Goal: Task Accomplishment & Management: Use online tool/utility

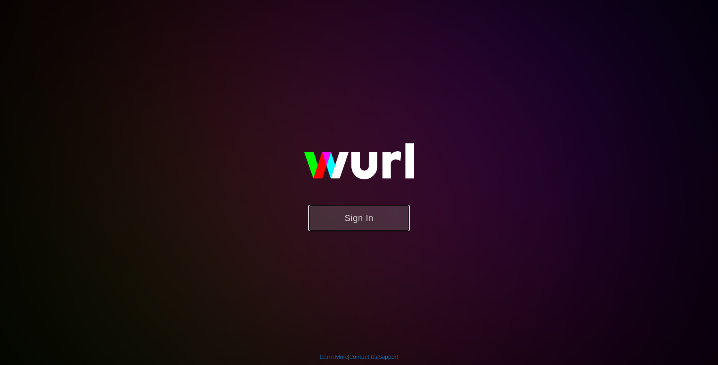
click at [356, 216] on button "Sign In" at bounding box center [358, 218] width 101 height 26
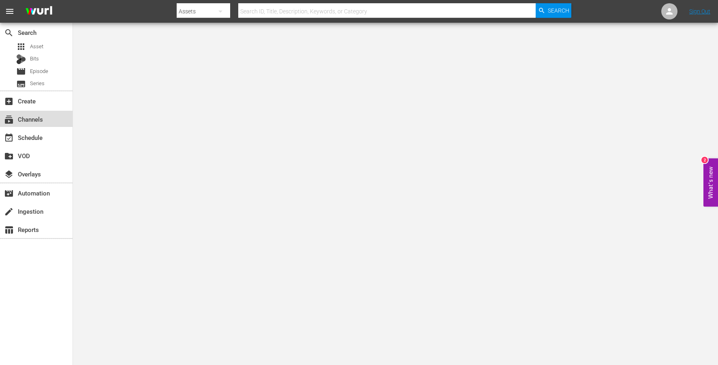
click at [25, 124] on div "subscriptions Channels" at bounding box center [36, 119] width 73 height 16
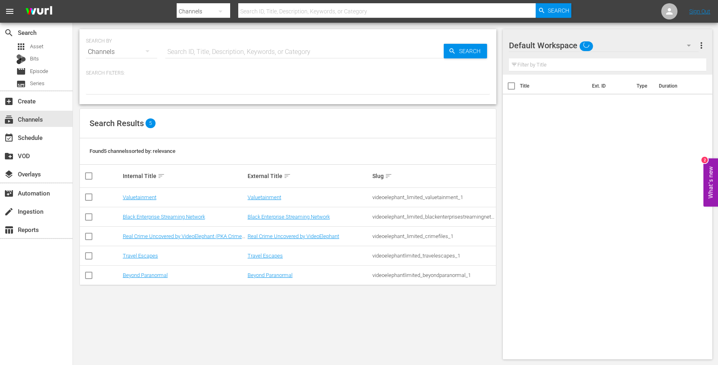
click at [90, 253] on input "checkbox" at bounding box center [89, 257] width 10 height 10
checkbox input "true"
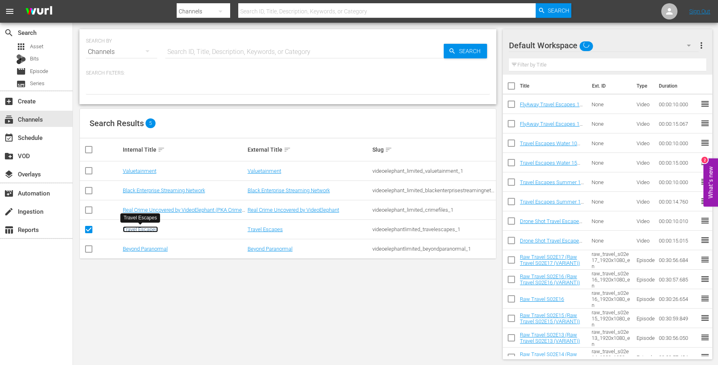
click at [129, 228] on link "Travel Escapes" at bounding box center [140, 229] width 35 height 6
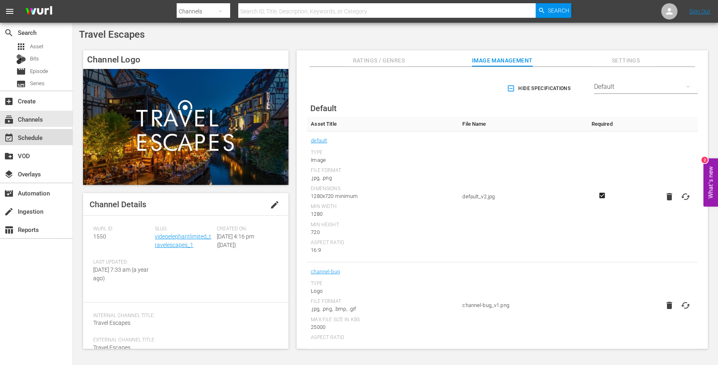
click at [38, 138] on div "event_available Schedule" at bounding box center [22, 135] width 45 height 7
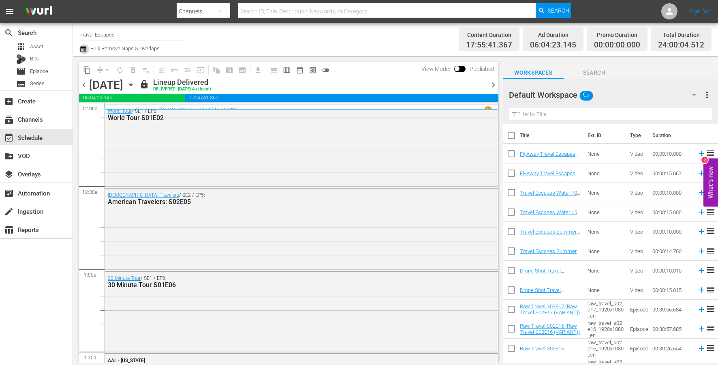
click at [81, 48] on icon "button" at bounding box center [83, 49] width 6 height 6
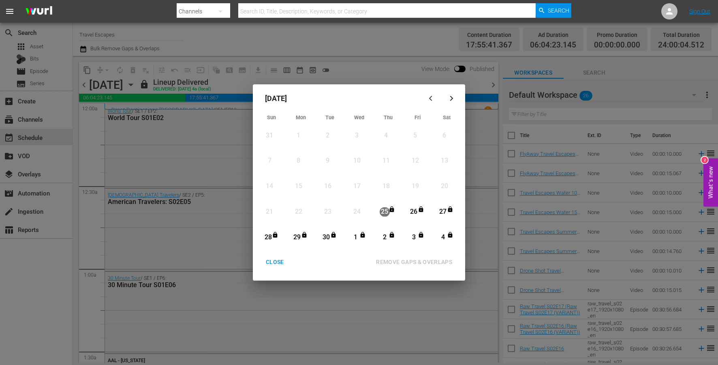
click at [452, 102] on button "button" at bounding box center [451, 97] width 19 height 19
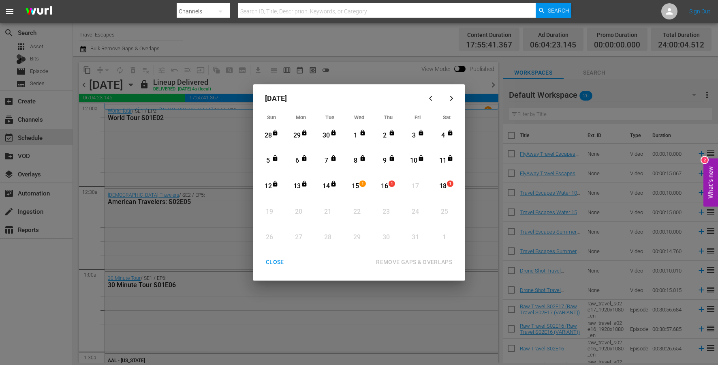
click at [277, 259] on div "CLOSE" at bounding box center [274, 262] width 31 height 10
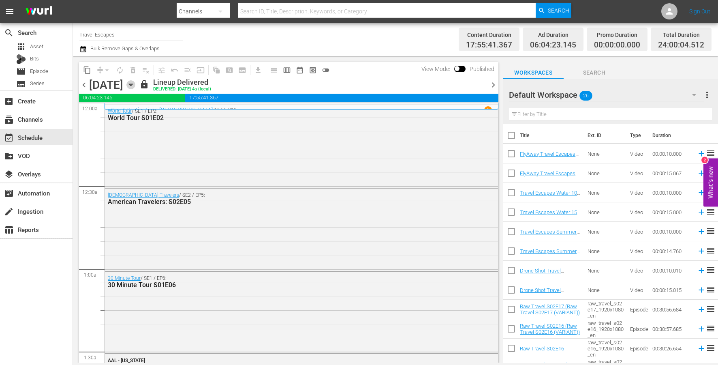
click at [135, 85] on icon "button" at bounding box center [130, 84] width 9 height 9
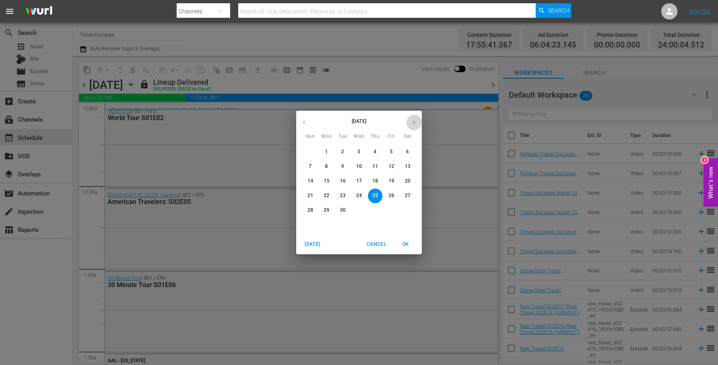
click at [412, 123] on icon "button" at bounding box center [414, 122] width 6 height 6
click at [361, 183] on p "15" at bounding box center [359, 180] width 6 height 7
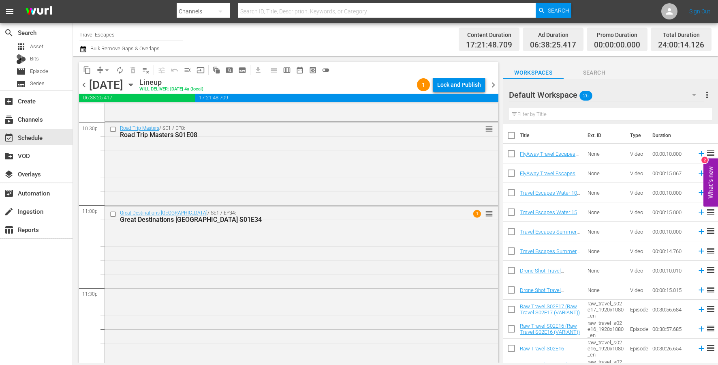
scroll to position [3710, 0]
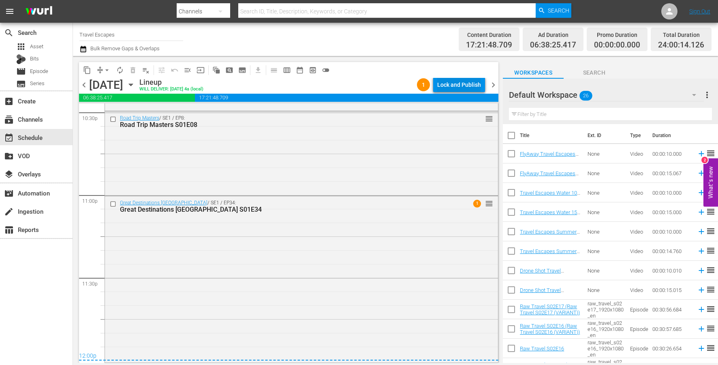
click at [458, 87] on div "Lock and Publish" at bounding box center [459, 84] width 44 height 15
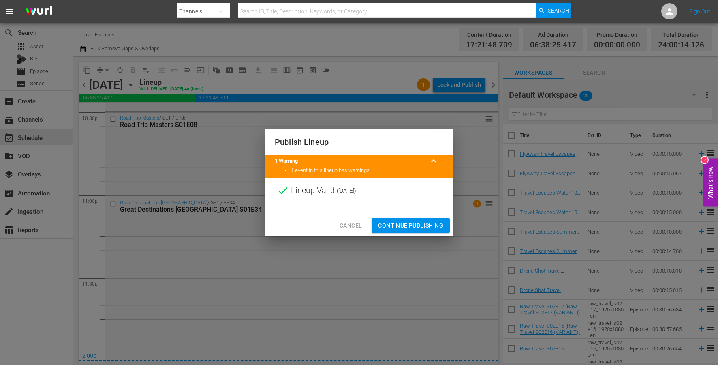
click at [422, 226] on span "Continue Publishing" at bounding box center [410, 225] width 65 height 10
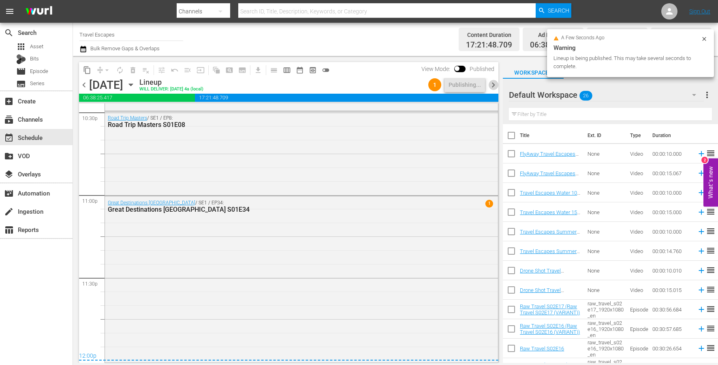
click at [495, 84] on span "chevron_right" at bounding box center [493, 85] width 10 height 10
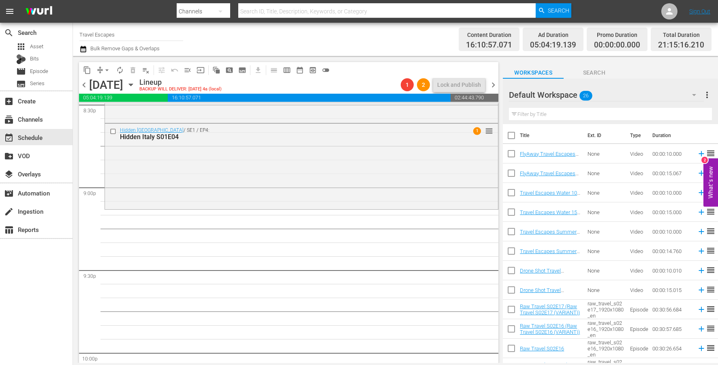
scroll to position [3389, 0]
click at [595, 76] on span "Search" at bounding box center [593, 73] width 61 height 10
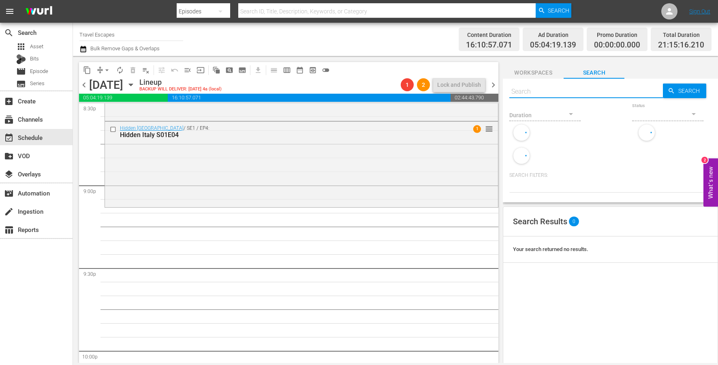
click at [570, 87] on input "text" at bounding box center [586, 91] width 154 height 19
paste input "American Travelers: S02E02"
type input "American Travelers: S02E02"
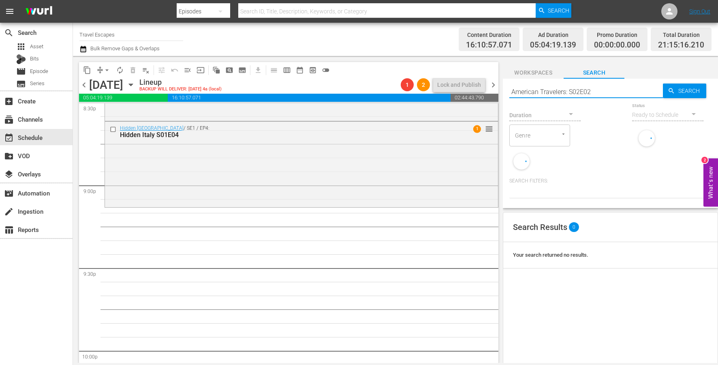
type input "American Travelers: S02E02"
click at [563, 88] on input "text" at bounding box center [586, 91] width 154 height 19
paste input "American Travelers: S02E02"
type input "American Travelers: S02E02"
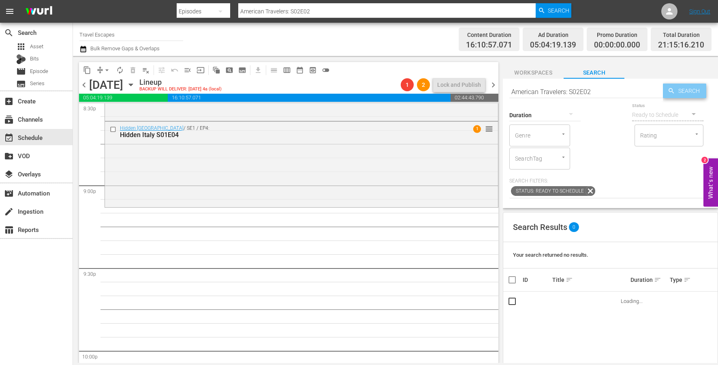
click at [681, 91] on span "Search" at bounding box center [690, 90] width 31 height 15
click at [568, 91] on input "American Travelers: S02E02" at bounding box center [586, 91] width 154 height 19
drag, startPoint x: 577, startPoint y: 300, endPoint x: 233, endPoint y: 5, distance: 453.1
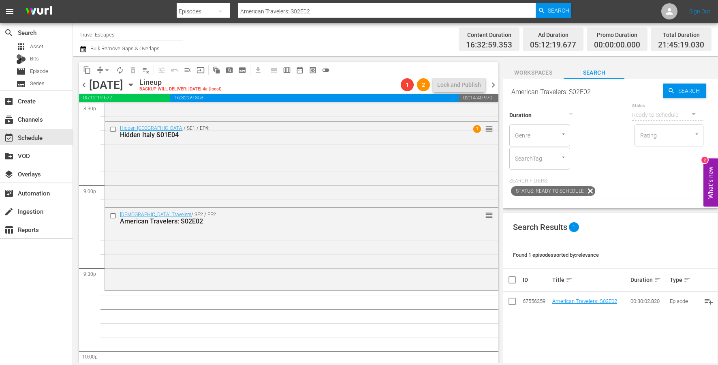
click at [576, 90] on input "American Travelers: S02E02" at bounding box center [586, 91] width 154 height 19
paste input "Great Family Adventure S04E04"
type input "Great Family Adventure S04E04"
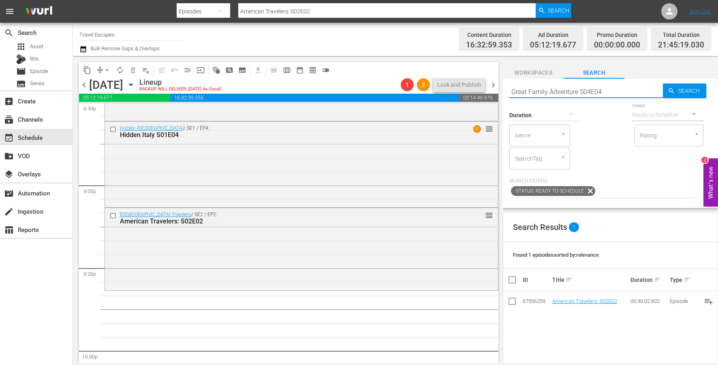
type input "Great Family Adventure S04E04"
click at [576, 90] on input "Great Family Adventure S04E04" at bounding box center [586, 91] width 154 height 19
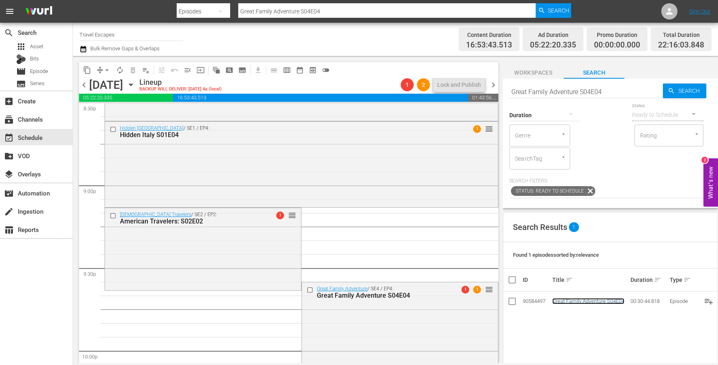
scroll to position [3471, 0]
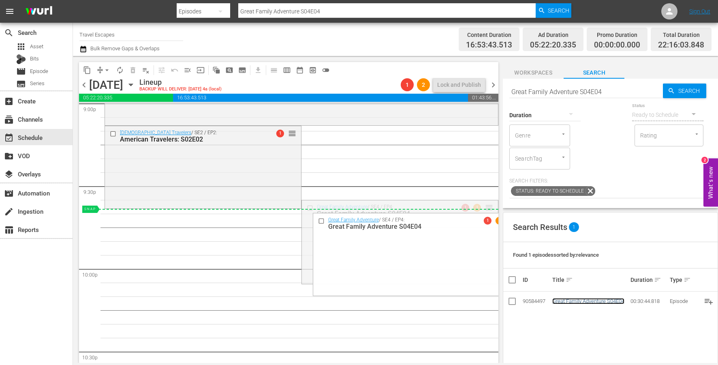
drag, startPoint x: 487, startPoint y: 205, endPoint x: 487, endPoint y: 210, distance: 4.9
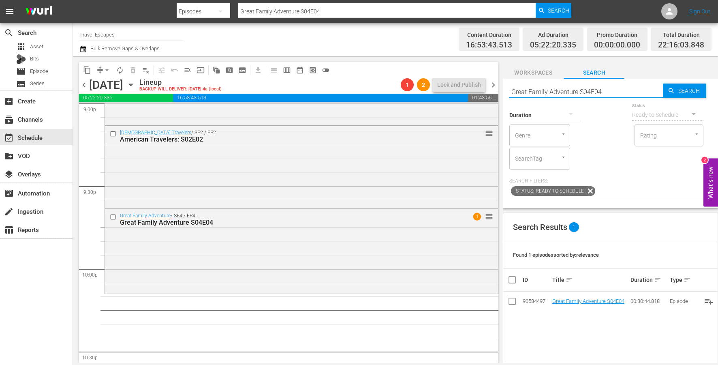
click at [566, 92] on input "Great Family Adventure S04E04" at bounding box center [586, 91] width 154 height 19
paste input "Adventure Cities S03"
type input "Adventure Cities S03E04"
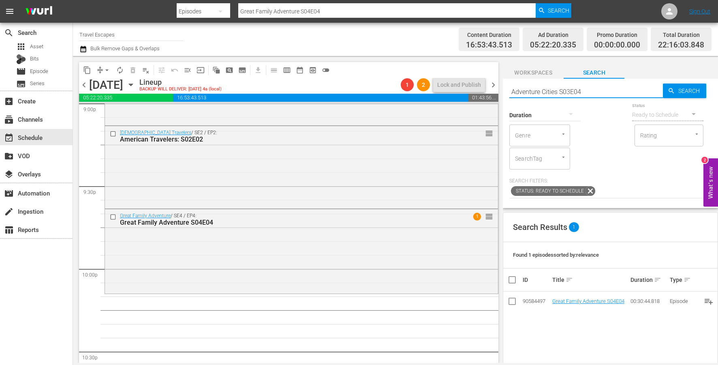
type input "Adventure Cities S03E04"
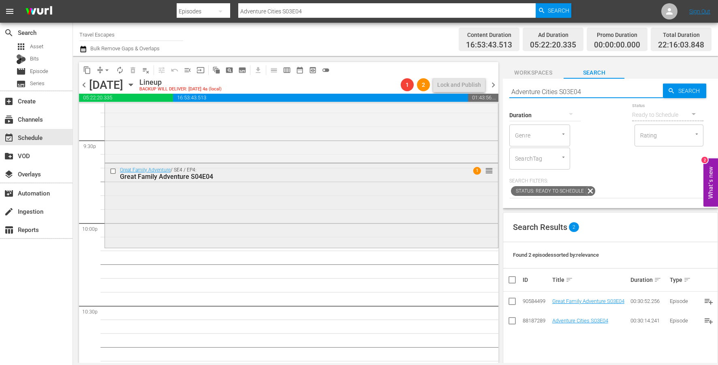
scroll to position [3518, 0]
drag, startPoint x: 577, startPoint y: 320, endPoint x: 269, endPoint y: 19, distance: 430.3
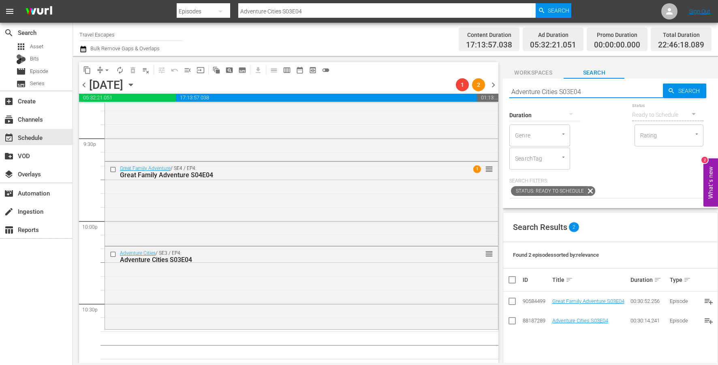
click at [566, 87] on input "Adventure Cities S03E04" at bounding box center [586, 91] width 154 height 19
paste input "Road Trip Masters S01E09"
type input "Road Trip Masters S01E09"
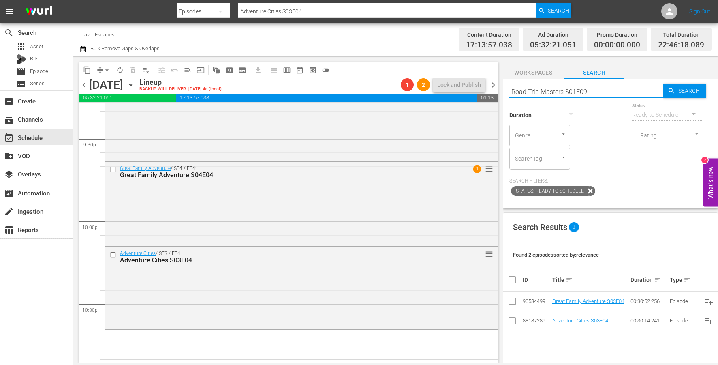
type input "Road Trip Masters S01E09"
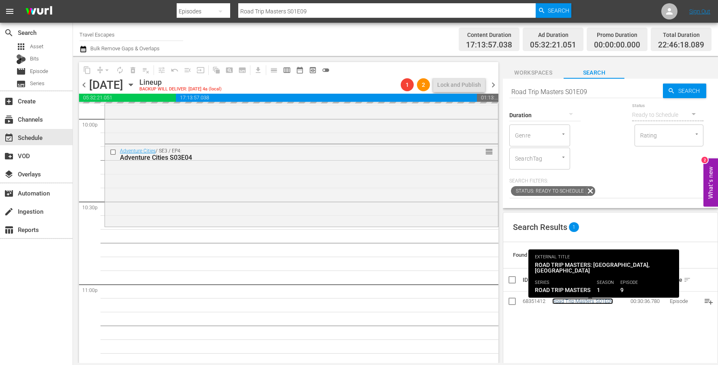
scroll to position [3625, 0]
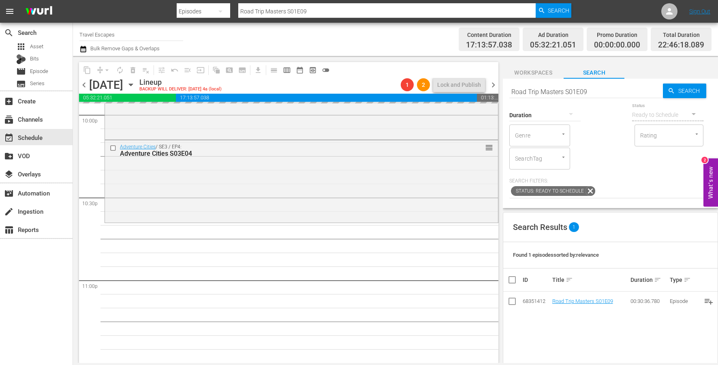
drag, startPoint x: 585, startPoint y: 301, endPoint x: 239, endPoint y: 0, distance: 459.2
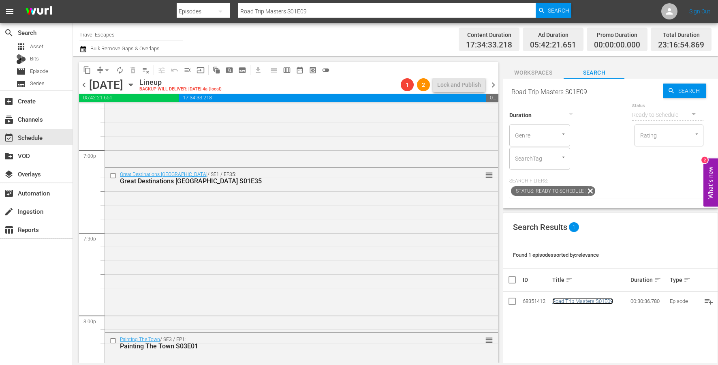
scroll to position [3077, 0]
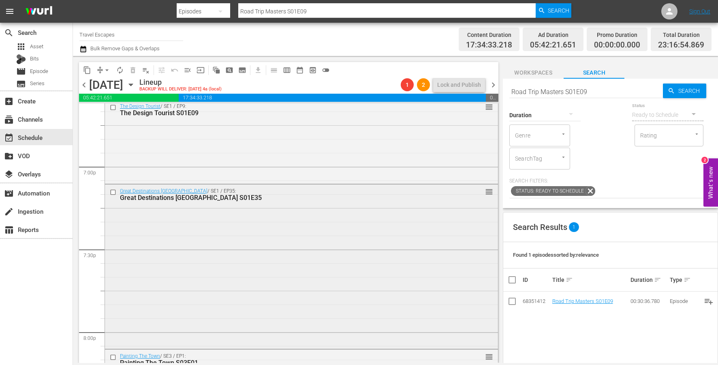
click at [113, 191] on input "checkbox" at bounding box center [114, 192] width 9 height 7
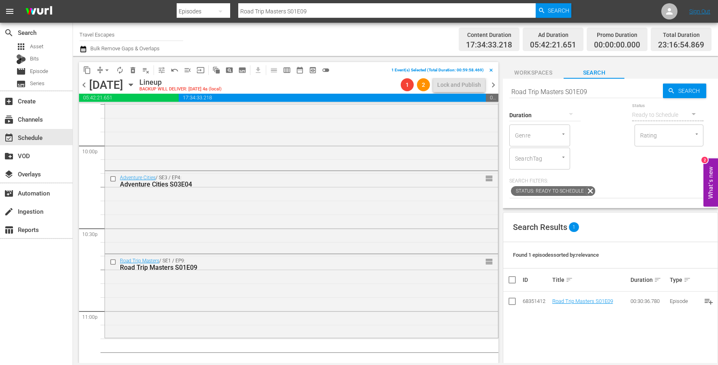
scroll to position [3707, 0]
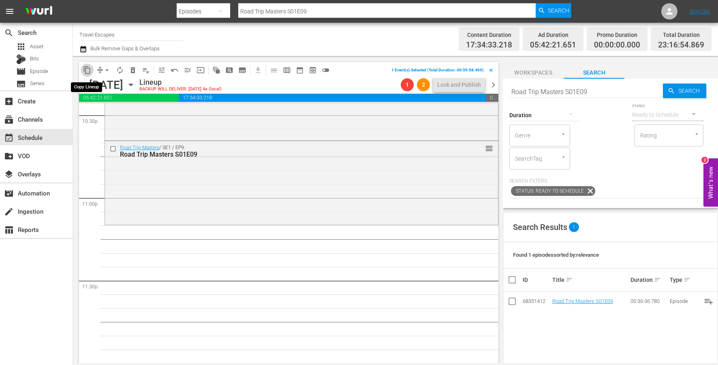
click at [87, 72] on span "content_copy" at bounding box center [87, 70] width 8 height 8
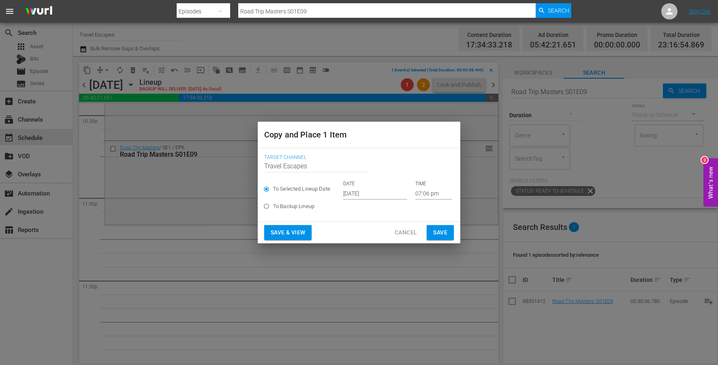
click at [353, 192] on input "[DATE]" at bounding box center [375, 193] width 64 height 12
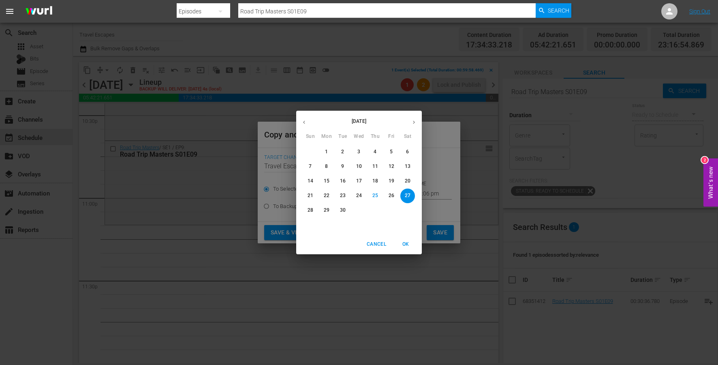
click at [412, 119] on icon "button" at bounding box center [414, 122] width 6 height 6
click at [374, 182] on p "16" at bounding box center [375, 180] width 6 height 7
type input "[DATE]"
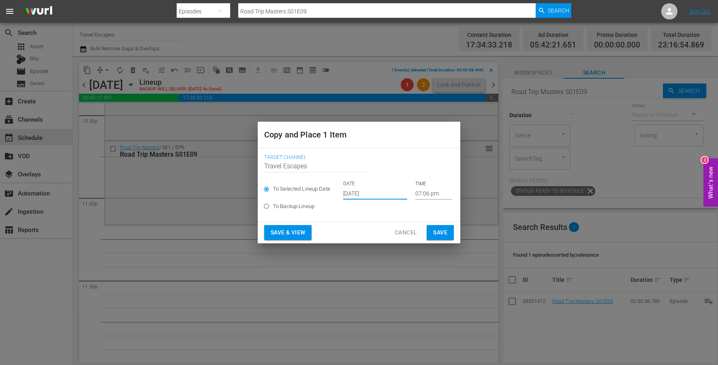
click at [421, 195] on input "07:06 pm" at bounding box center [433, 193] width 36 height 12
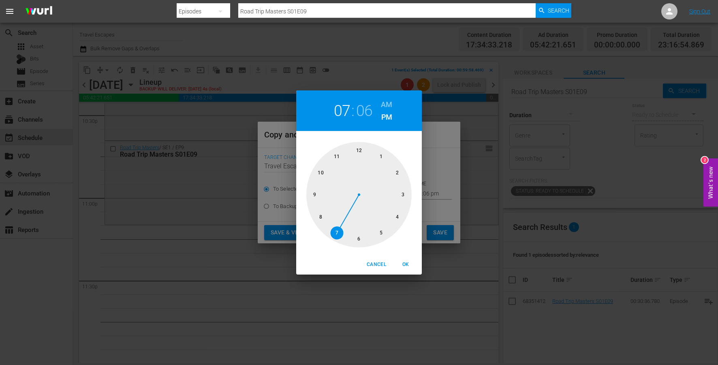
click at [329, 164] on div at bounding box center [358, 194] width 105 height 105
click at [407, 263] on span "OK" at bounding box center [405, 264] width 19 height 9
type input "11:06 pm"
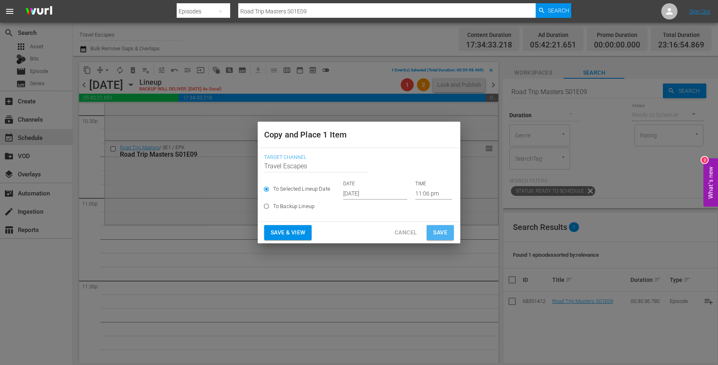
click at [438, 230] on span "Save" at bounding box center [440, 232] width 14 height 10
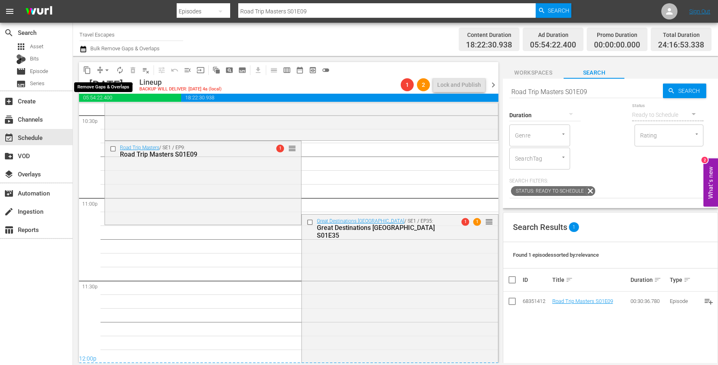
click at [107, 69] on span "arrow_drop_down" at bounding box center [107, 70] width 8 height 8
click at [112, 115] on li "Align to End of Previous Day" at bounding box center [107, 113] width 85 height 13
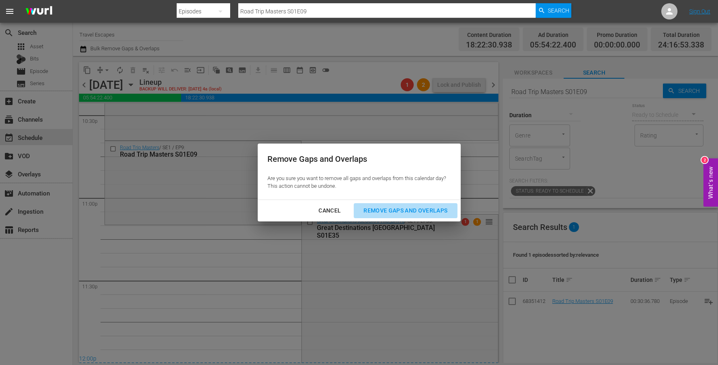
click at [370, 210] on div "Remove Gaps and Overlaps" at bounding box center [405, 210] width 97 height 10
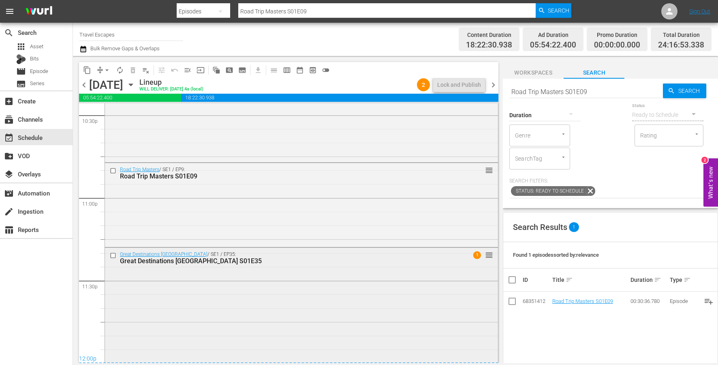
scroll to position [3756, 0]
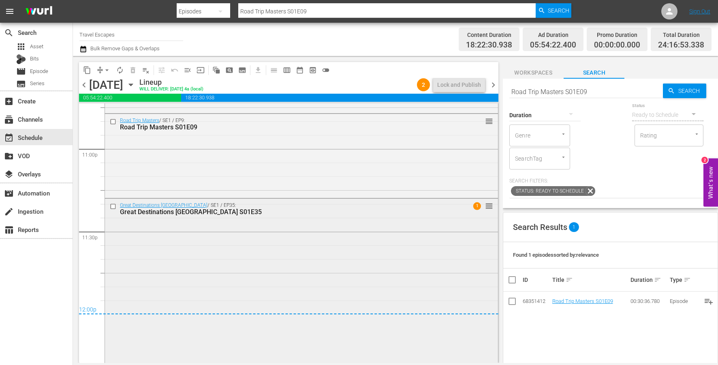
click at [208, 264] on div "Great Destinations [GEOGRAPHIC_DATA] / SE1 / EP35: Great Destinations [GEOGRAPH…" at bounding box center [301, 279] width 393 height 163
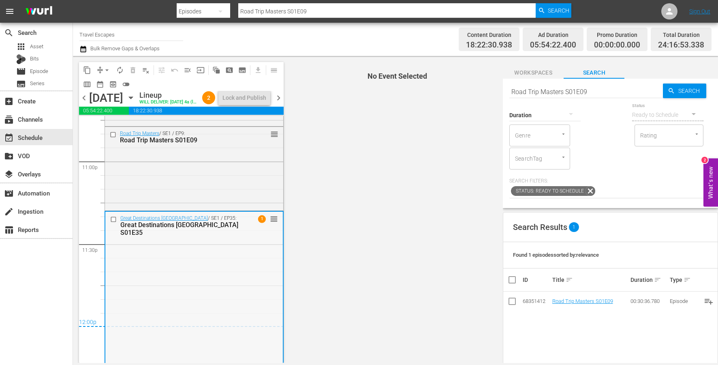
click at [178, 292] on div "Great Destinations [GEOGRAPHIC_DATA] / SE1 / EP35: Great Destinations [GEOGRAPH…" at bounding box center [193, 292] width 177 height 163
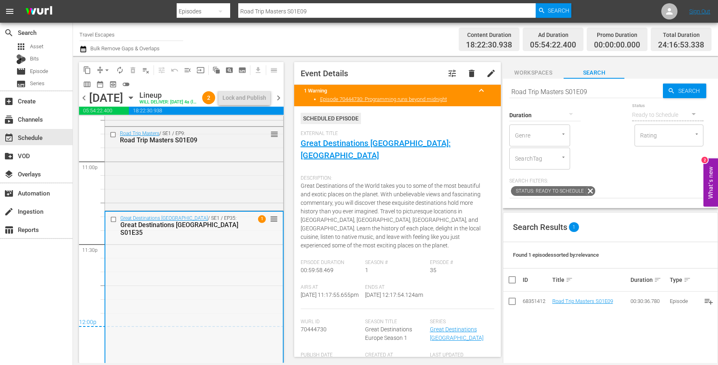
click at [156, 321] on div "Great Destinations [GEOGRAPHIC_DATA] / SE1 / EP35: Great Destinations [GEOGRAPH…" at bounding box center [193, 292] width 177 height 163
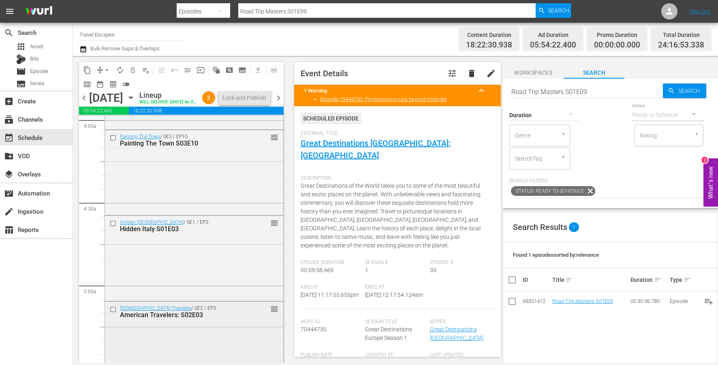
scroll to position [657, 0]
click at [112, 141] on input "checkbox" at bounding box center [114, 137] width 9 height 7
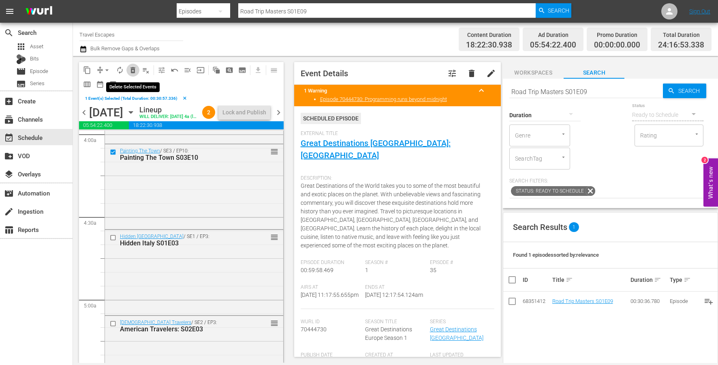
click at [134, 71] on span "delete_forever_outlined" at bounding box center [133, 70] width 8 height 8
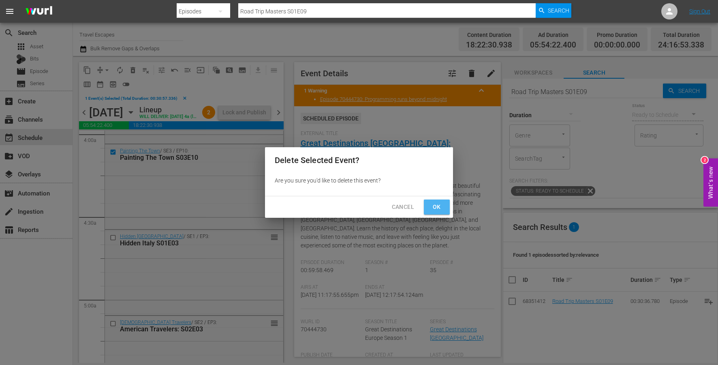
click at [444, 207] on button "Ok" at bounding box center [437, 206] width 26 height 15
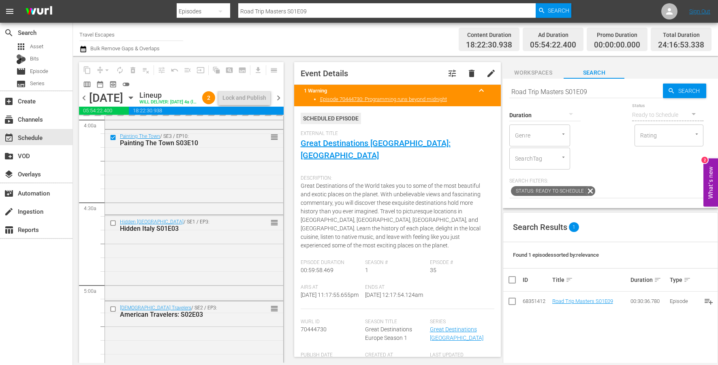
click at [558, 89] on input "Road Trip Masters S01E09" at bounding box center [586, 91] width 154 height 19
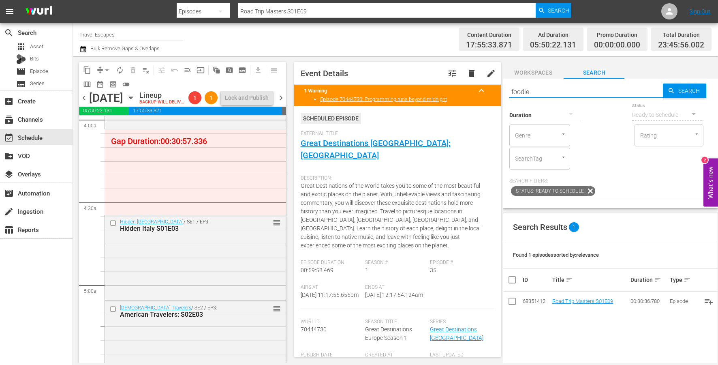
type input "foodie"
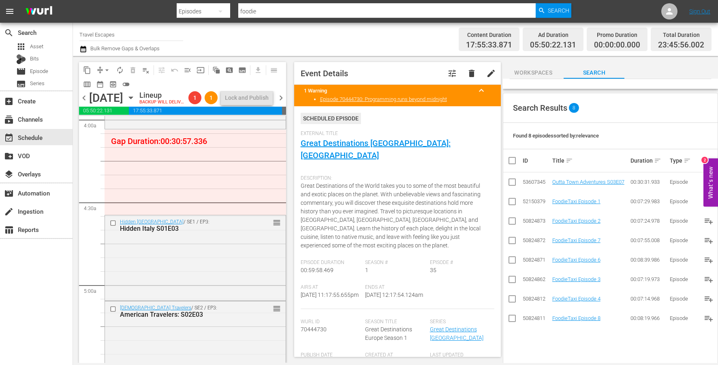
scroll to position [120, 0]
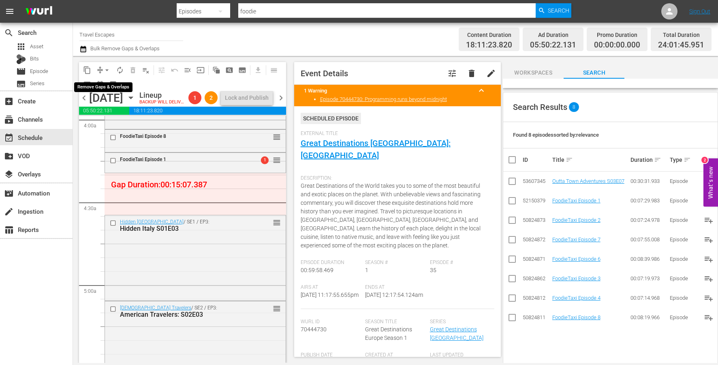
click at [104, 70] on span "arrow_drop_down" at bounding box center [107, 70] width 8 height 8
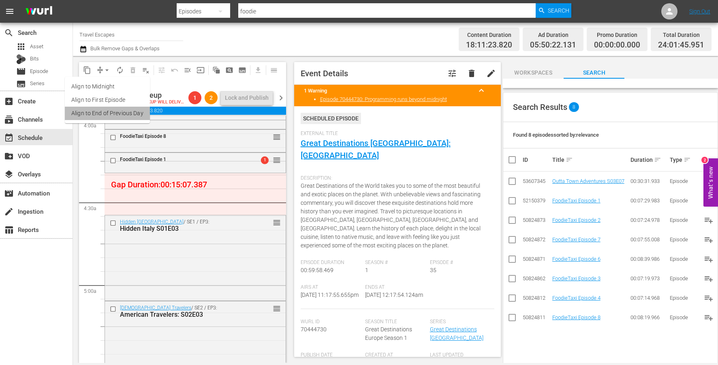
click at [117, 112] on li "Align to End of Previous Day" at bounding box center [107, 113] width 85 height 13
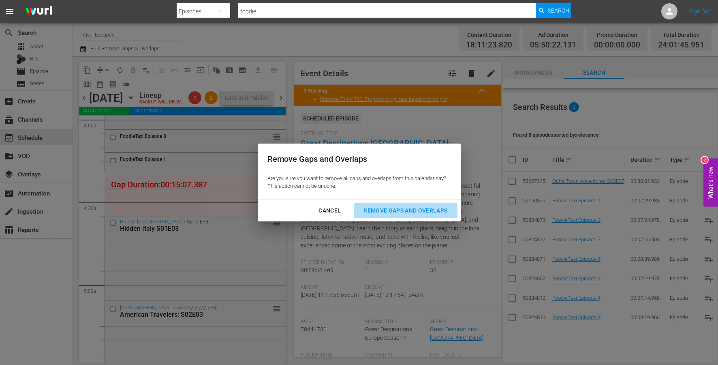
click at [410, 211] on div "Remove Gaps and Overlaps" at bounding box center [405, 210] width 97 height 10
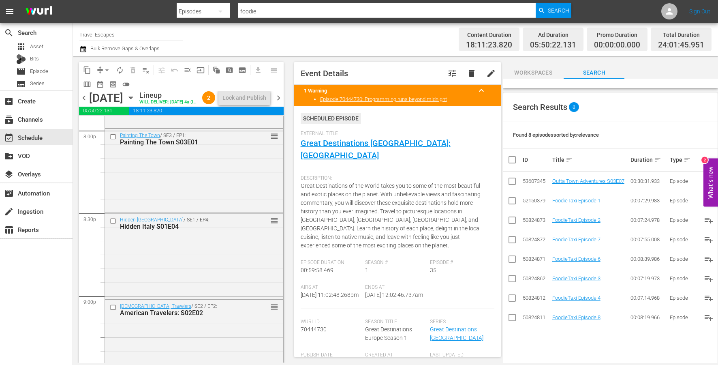
scroll to position [3293, 0]
click at [113, 222] on input "checkbox" at bounding box center [114, 218] width 9 height 7
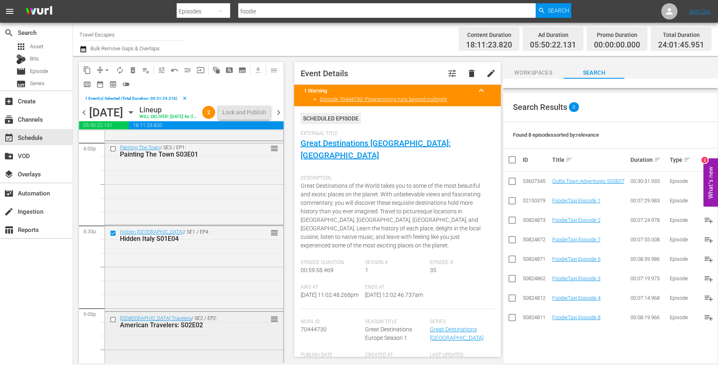
click at [112, 323] on input "checkbox" at bounding box center [114, 319] width 9 height 7
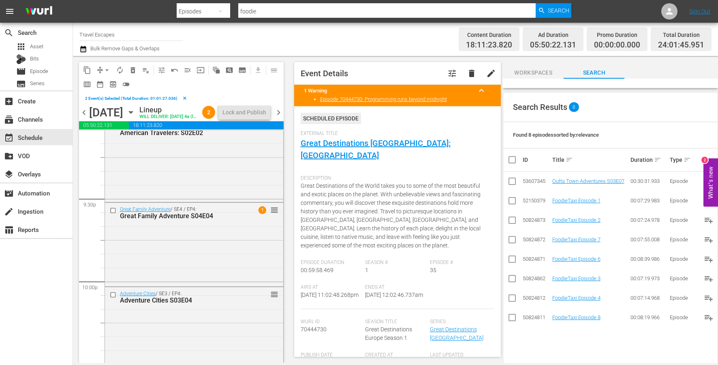
scroll to position [3486, 0]
click at [113, 213] on input "checkbox" at bounding box center [114, 209] width 9 height 7
click at [111, 297] on input "checkbox" at bounding box center [114, 293] width 9 height 7
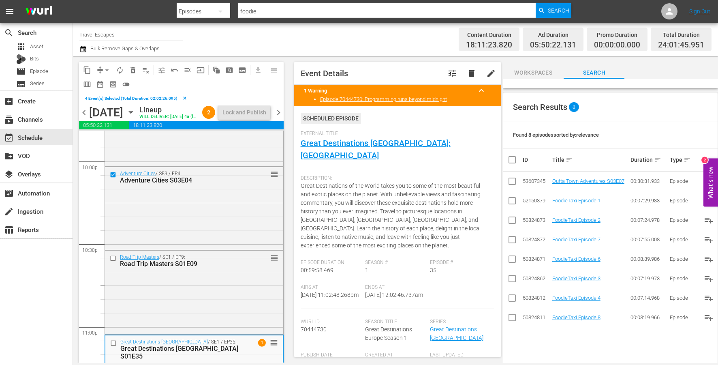
scroll to position [3613, 0]
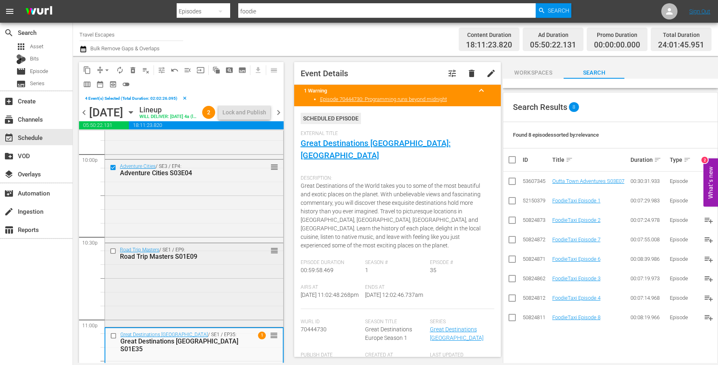
click at [113, 254] on input "checkbox" at bounding box center [114, 251] width 9 height 7
click at [113, 339] on input "checkbox" at bounding box center [114, 335] width 9 height 7
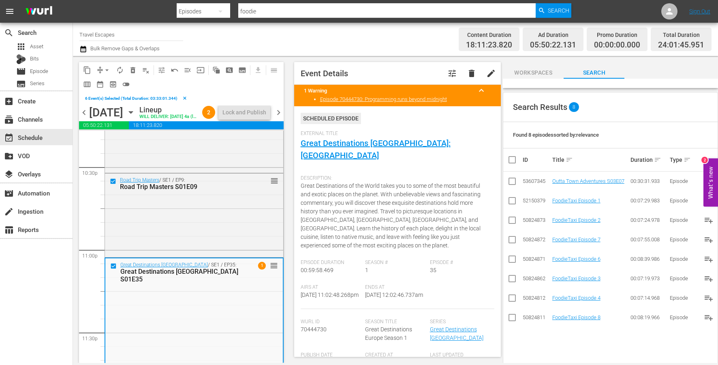
scroll to position [3754, 0]
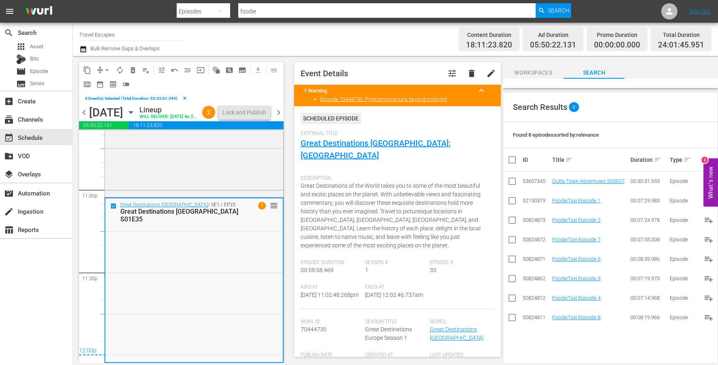
click at [86, 69] on span "content_copy" at bounding box center [87, 70] width 8 height 8
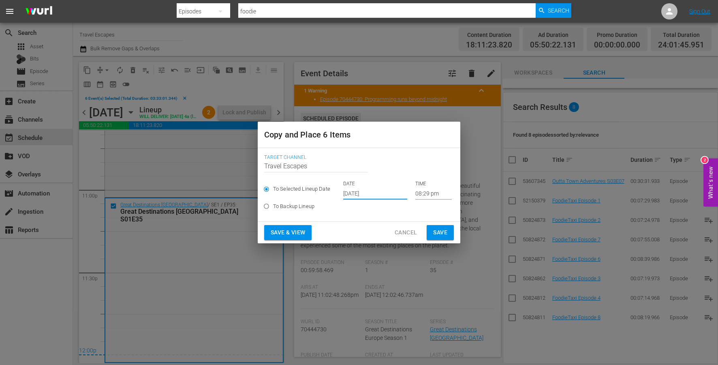
click at [361, 197] on input "[DATE]" at bounding box center [375, 193] width 64 height 12
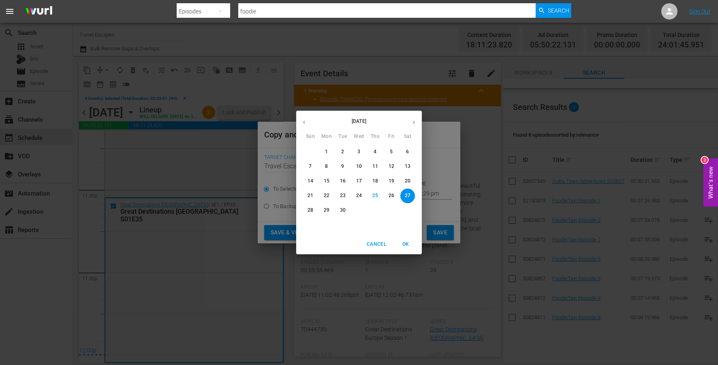
click at [410, 121] on button "button" at bounding box center [414, 122] width 16 height 16
click at [392, 180] on p "17" at bounding box center [391, 180] width 6 height 7
type input "Oct 17th 2025"
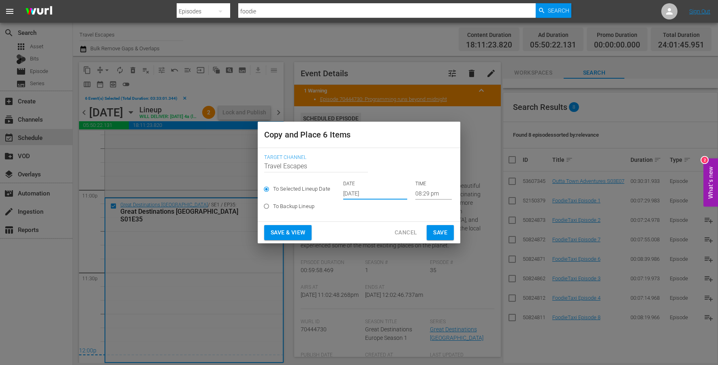
click at [415, 198] on input "08:29 pm" at bounding box center [433, 193] width 36 height 12
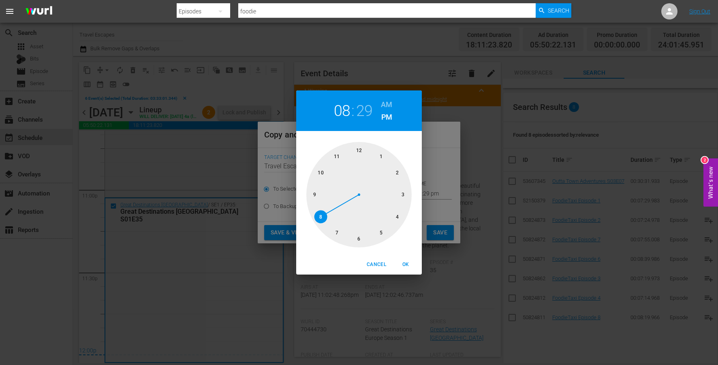
click at [358, 146] on div at bounding box center [358, 194] width 105 height 105
click at [384, 104] on h6 "AM" at bounding box center [386, 104] width 11 height 13
click at [408, 262] on span "OK" at bounding box center [405, 264] width 19 height 9
type input "12:00 am"
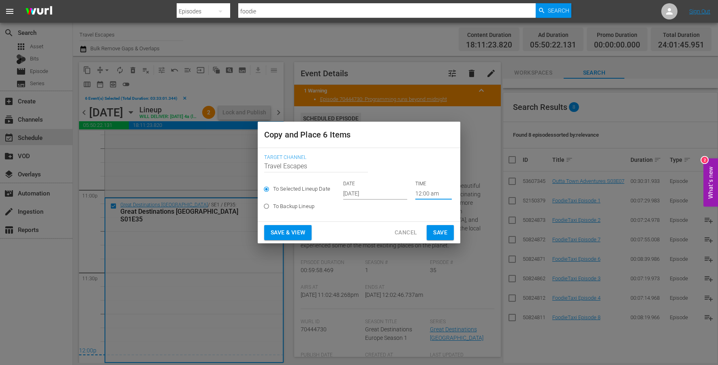
click at [442, 233] on span "Save" at bounding box center [440, 232] width 14 height 10
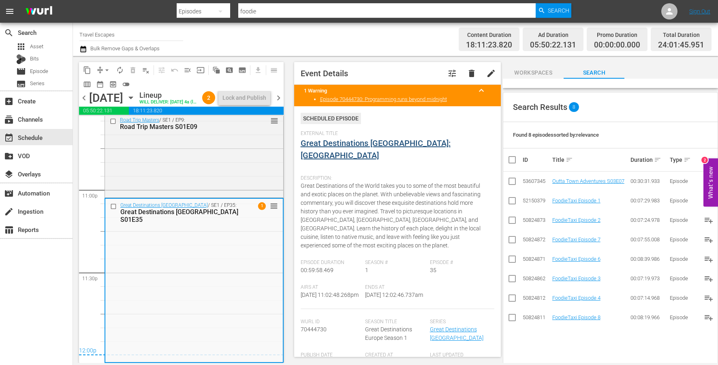
scroll to position [3740, 0]
click at [281, 103] on span "chevron_right" at bounding box center [278, 98] width 10 height 10
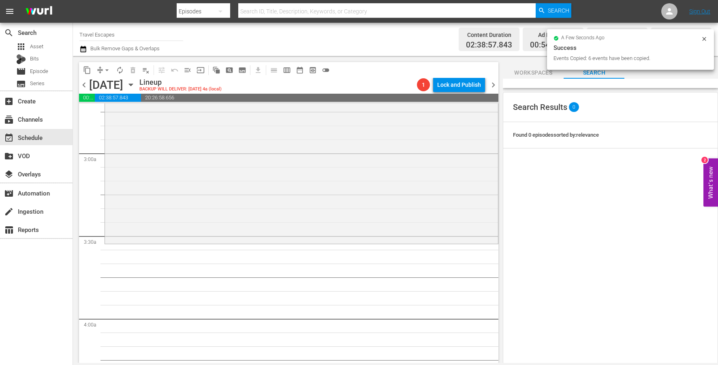
scroll to position [446, 0]
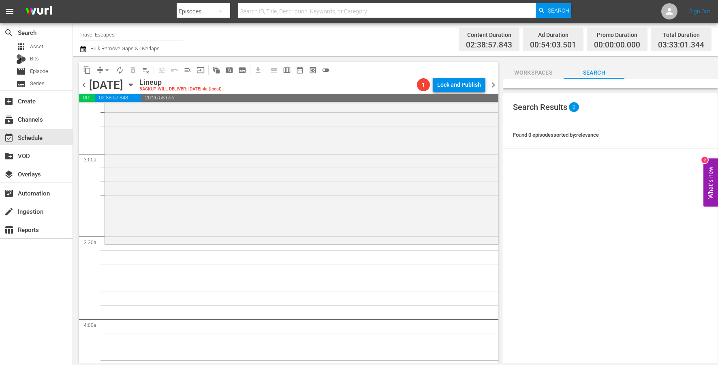
click at [83, 88] on span "chevron_left" at bounding box center [84, 85] width 10 height 10
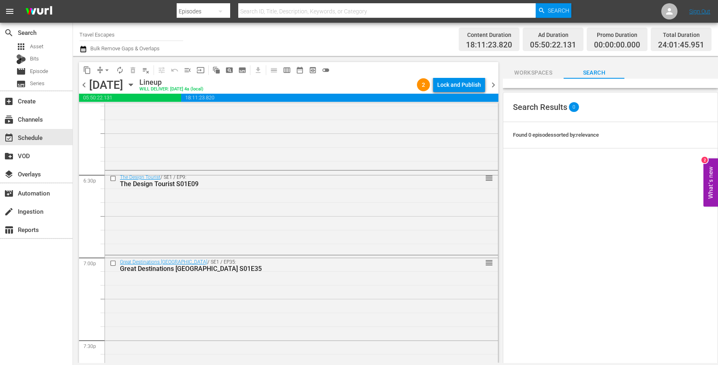
scroll to position [2962, 0]
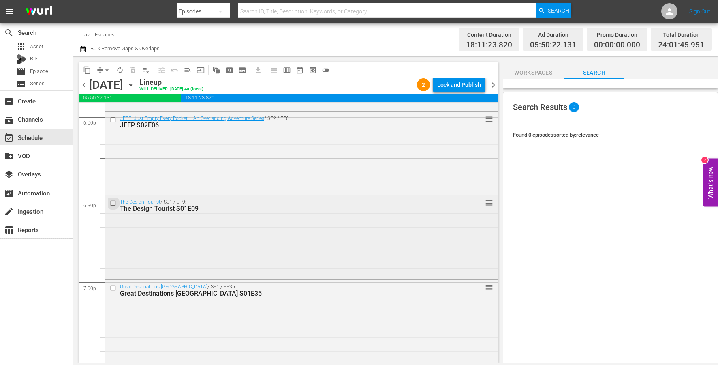
click at [112, 203] on input "checkbox" at bounding box center [114, 203] width 9 height 7
click at [83, 67] on button "content_copy" at bounding box center [87, 70] width 13 height 13
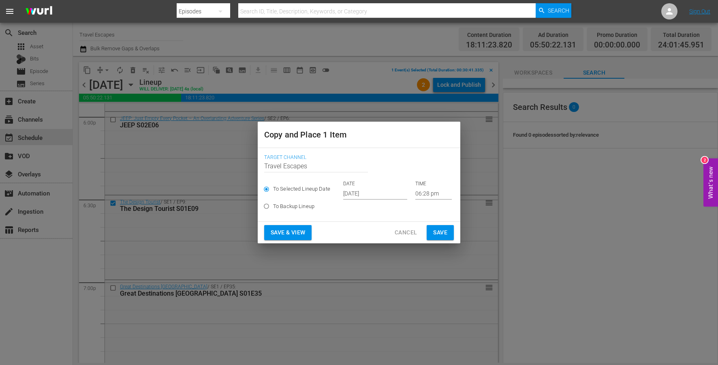
click at [361, 194] on input "[DATE]" at bounding box center [375, 193] width 64 height 12
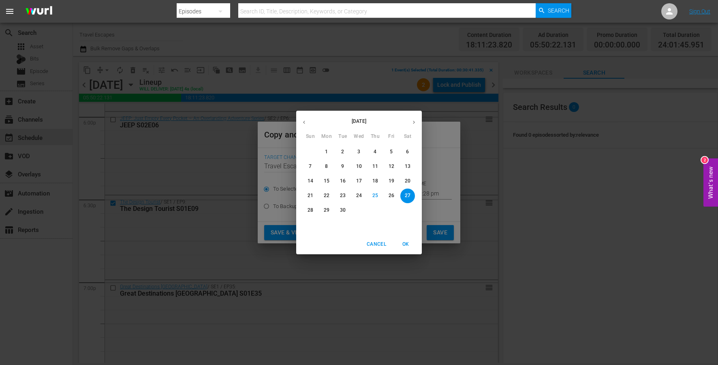
click at [411, 121] on icon "button" at bounding box center [414, 122] width 6 height 6
click at [390, 180] on p "17" at bounding box center [391, 180] width 6 height 7
type input "Oct 17th 2025"
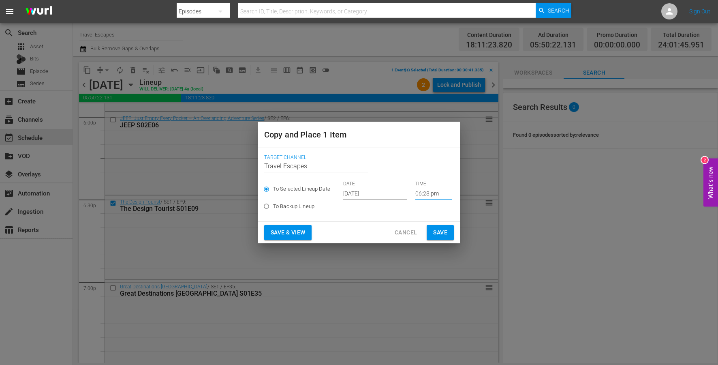
click at [421, 193] on input "06:28 pm" at bounding box center [433, 193] width 36 height 12
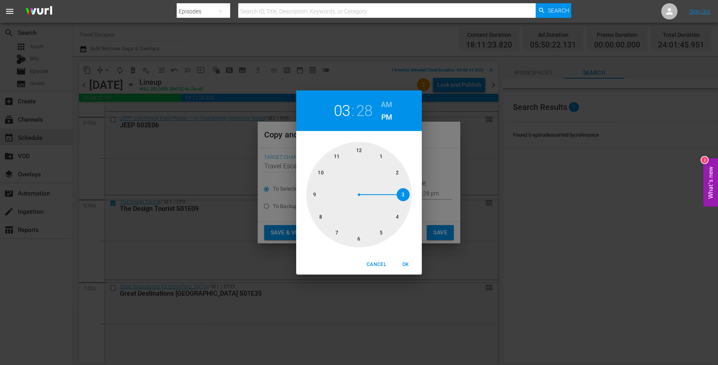
click at [402, 192] on div at bounding box center [358, 194] width 105 height 105
click at [389, 106] on h6 "AM" at bounding box center [386, 104] width 11 height 13
click at [401, 263] on span "OK" at bounding box center [405, 264] width 19 height 9
type input "03:28 am"
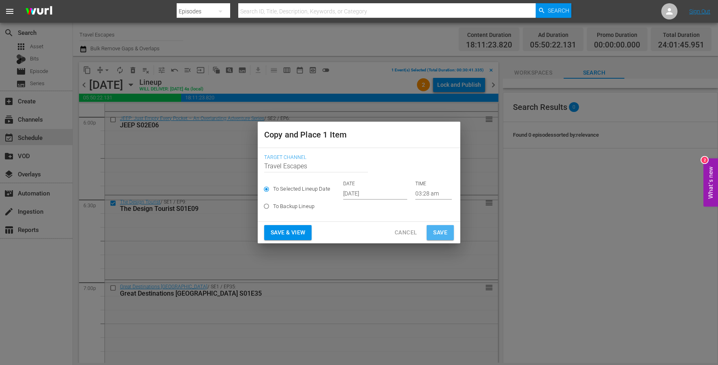
click at [433, 232] on span "Save" at bounding box center [440, 232] width 14 height 10
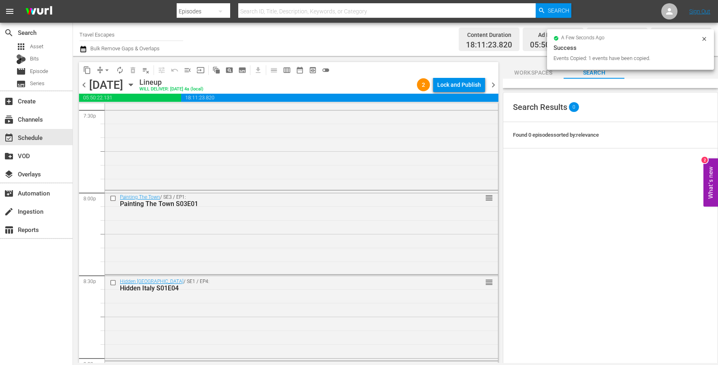
scroll to position [3221, 0]
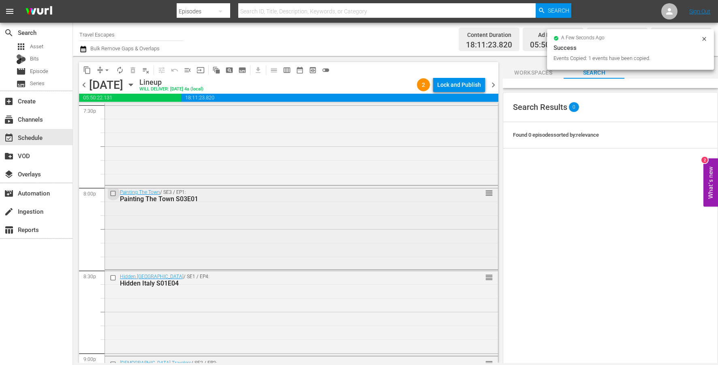
click at [115, 195] on input "checkbox" at bounding box center [114, 193] width 9 height 7
click at [88, 72] on span "content_copy" at bounding box center [87, 70] width 8 height 8
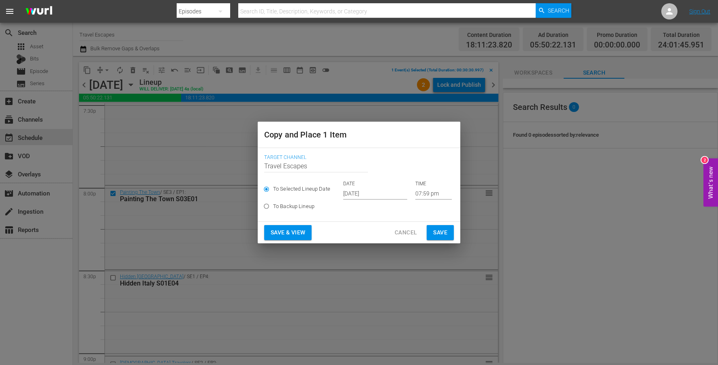
click at [368, 195] on input "[DATE]" at bounding box center [375, 193] width 64 height 12
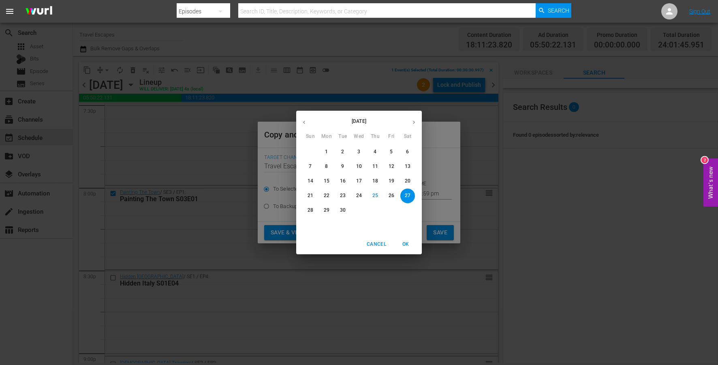
click at [412, 124] on icon "button" at bounding box center [414, 122] width 6 height 6
click at [396, 181] on span "17" at bounding box center [391, 180] width 15 height 7
type input "Oct 17th 2025"
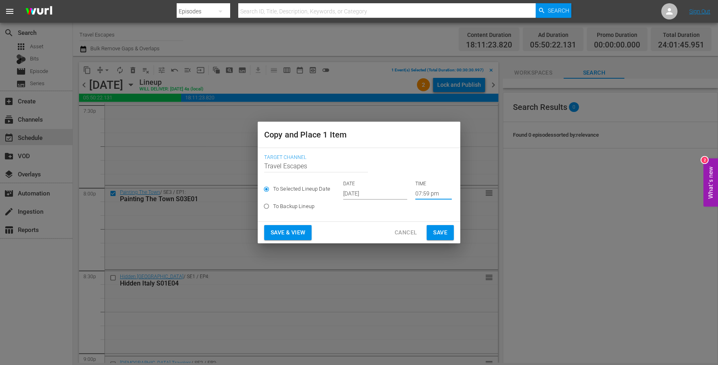
click at [418, 189] on input "07:59 pm" at bounding box center [433, 193] width 36 height 12
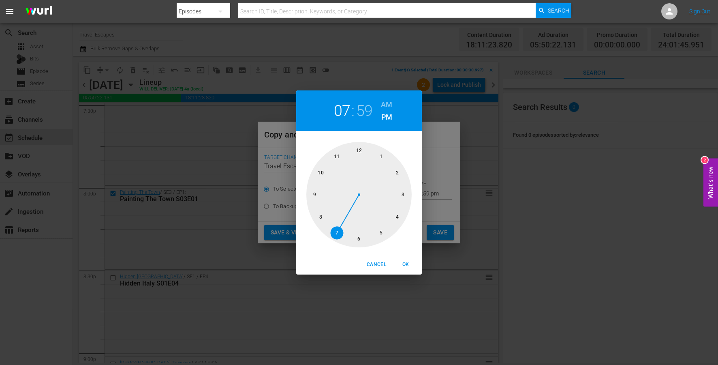
click at [401, 212] on div at bounding box center [358, 194] width 105 height 105
click at [361, 150] on div at bounding box center [358, 194] width 105 height 105
click at [383, 106] on h6 "AM" at bounding box center [386, 104] width 11 height 13
click at [410, 262] on span "OK" at bounding box center [405, 264] width 19 height 9
type input "04:00 am"
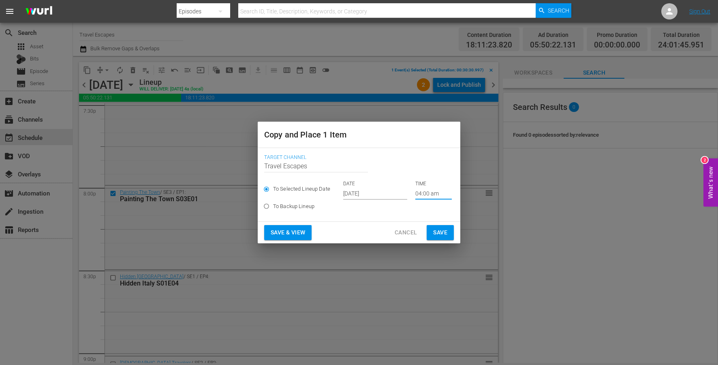
click at [437, 230] on span "Save" at bounding box center [440, 232] width 14 height 10
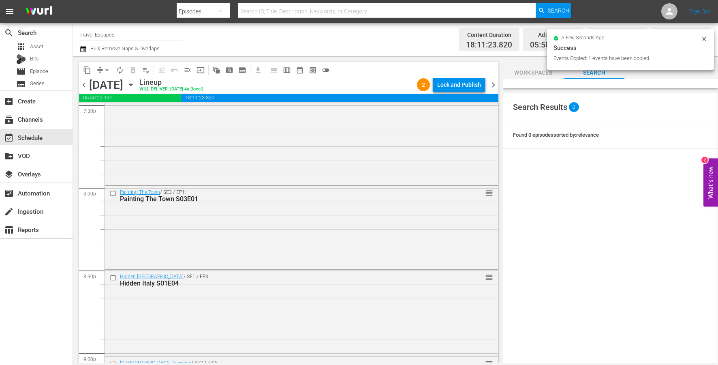
click at [492, 85] on span "chevron_right" at bounding box center [493, 85] width 10 height 10
